Goal: Task Accomplishment & Management: Use online tool/utility

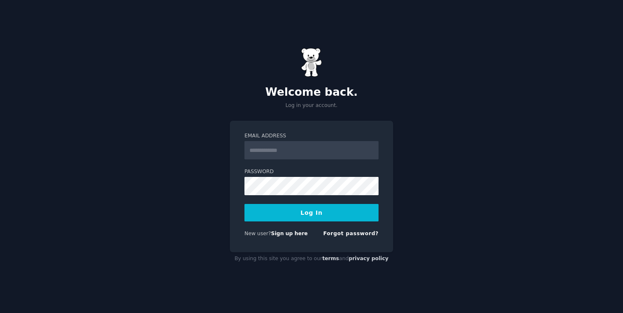
click at [281, 147] on input "Email Address" at bounding box center [311, 150] width 134 height 18
type input "**********"
click at [307, 209] on button "Log In" at bounding box center [311, 212] width 134 height 17
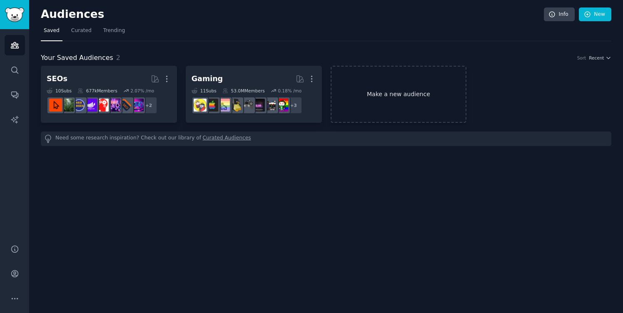
click at [404, 103] on link "Make a new audience" at bounding box center [399, 94] width 136 height 57
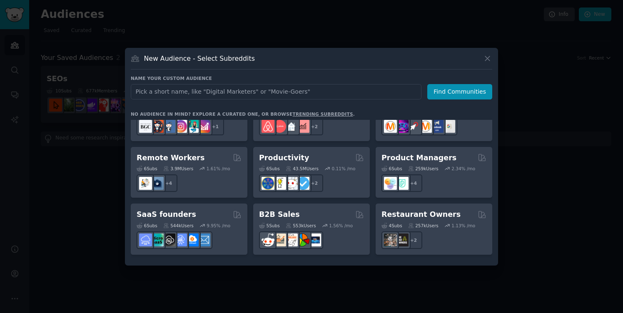
scroll to position [614, 0]
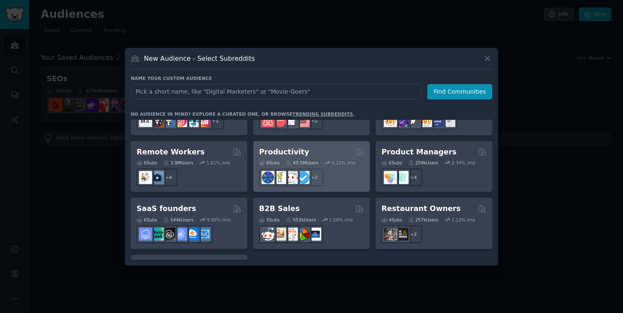
click at [301, 147] on div "Productivity" at bounding box center [311, 152] width 105 height 10
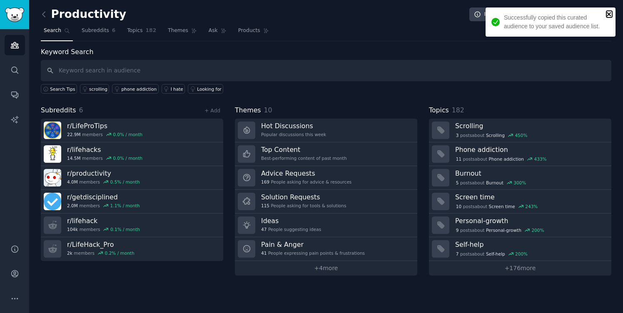
click at [612, 12] on icon "close" at bounding box center [609, 14] width 6 height 7
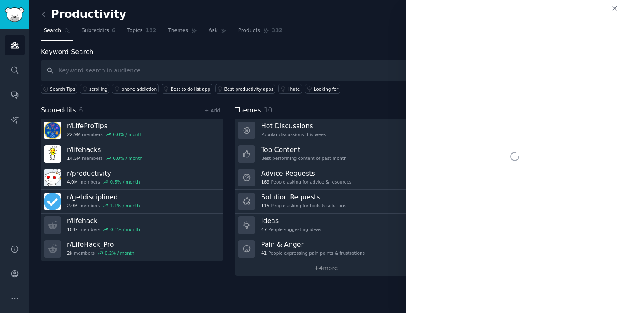
click at [375, 39] on nav "Search Subreddits 6 Topics 182 Themes Ask Products 332" at bounding box center [326, 32] width 570 height 17
